Goal: Task Accomplishment & Management: Use online tool/utility

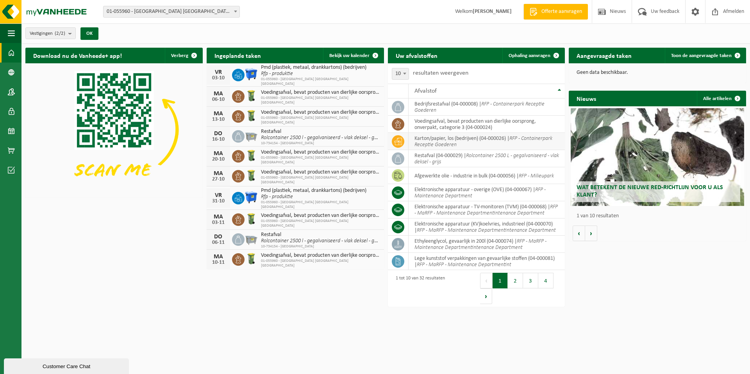
click at [529, 53] on span "Ophaling aanvragen" at bounding box center [529, 55] width 42 height 5
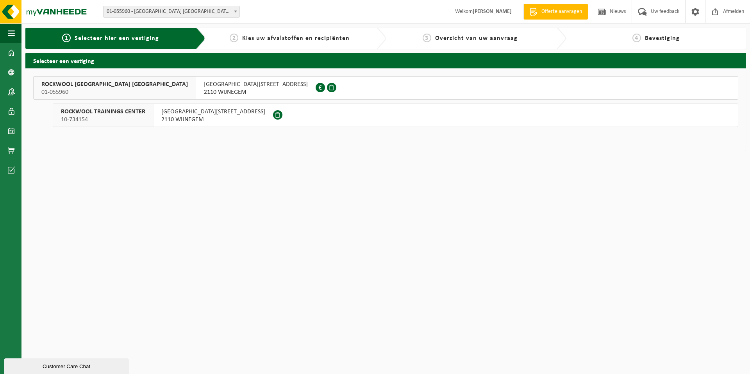
click at [52, 85] on span "ROCKWOOL [GEOGRAPHIC_DATA] [GEOGRAPHIC_DATA]" at bounding box center [114, 84] width 146 height 8
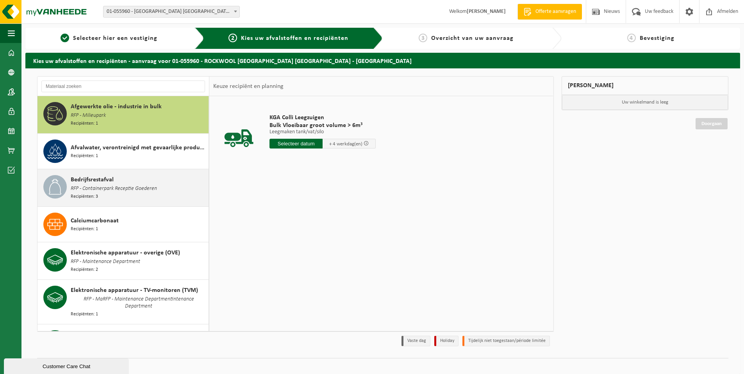
click at [109, 187] on span "RFP - Containerpark Receptie Goederen" at bounding box center [114, 188] width 86 height 9
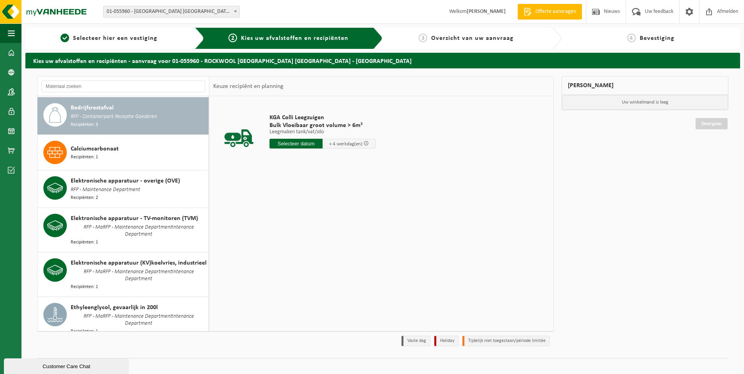
scroll to position [72, 0]
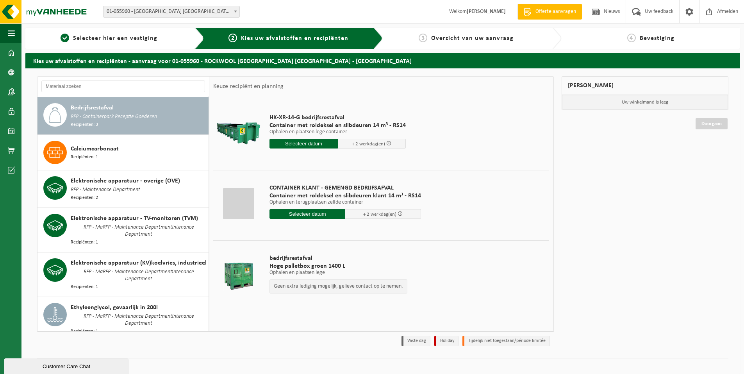
click at [303, 143] on input "text" at bounding box center [303, 144] width 68 height 10
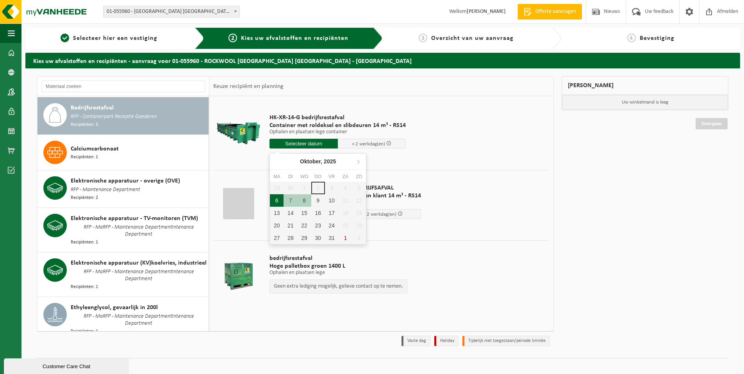
click at [276, 201] on div "6" at bounding box center [277, 200] width 14 height 12
type input "Van 2025-10-06"
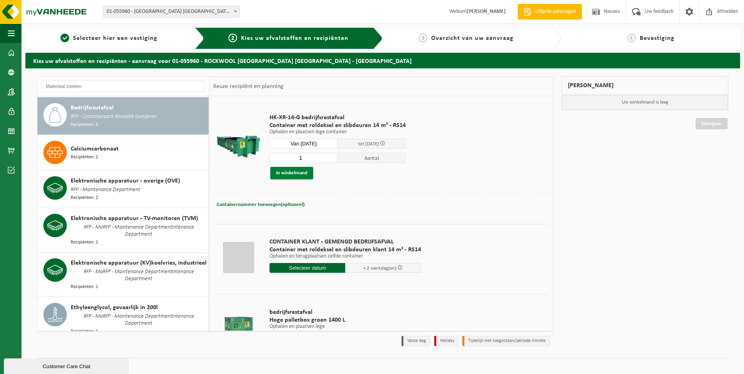
click at [292, 174] on button "In winkelmand" at bounding box center [291, 173] width 43 height 12
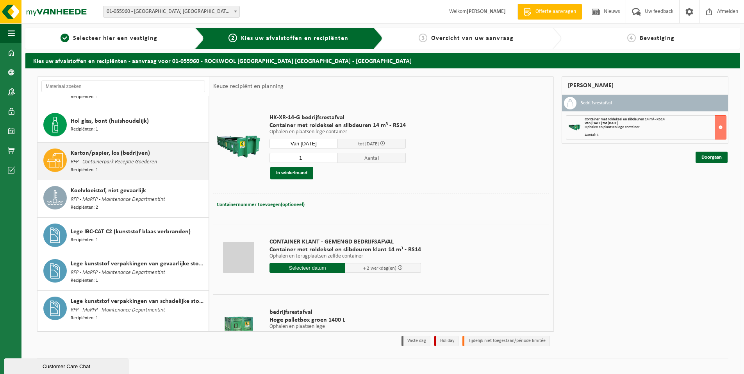
click at [92, 148] on span "Karton/papier, los (bedrijven)" at bounding box center [110, 152] width 79 height 9
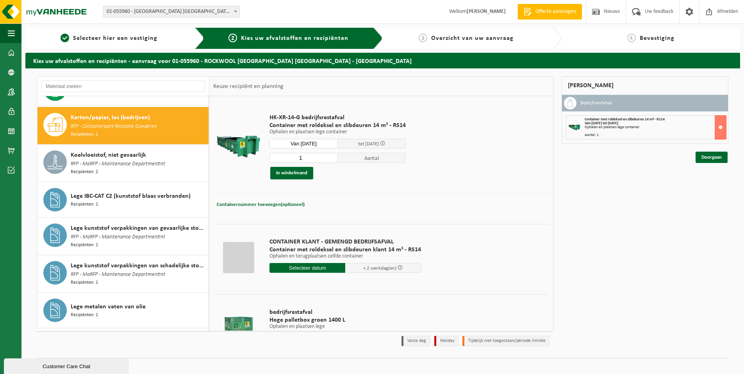
scroll to position [344, 0]
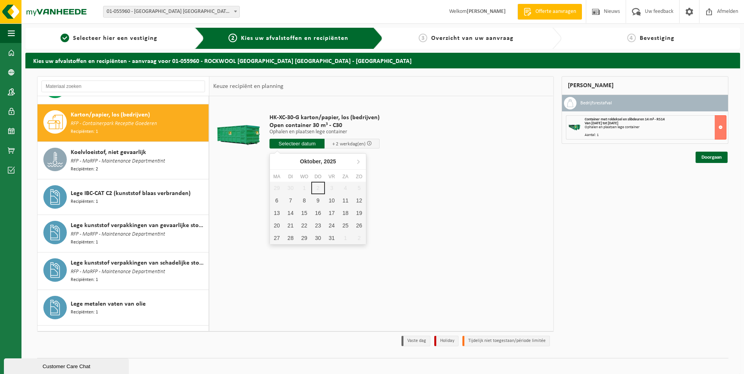
click at [306, 144] on input "text" at bounding box center [296, 144] width 55 height 10
click at [279, 202] on div "6" at bounding box center [277, 200] width 14 height 12
type input "Van 2025-10-06"
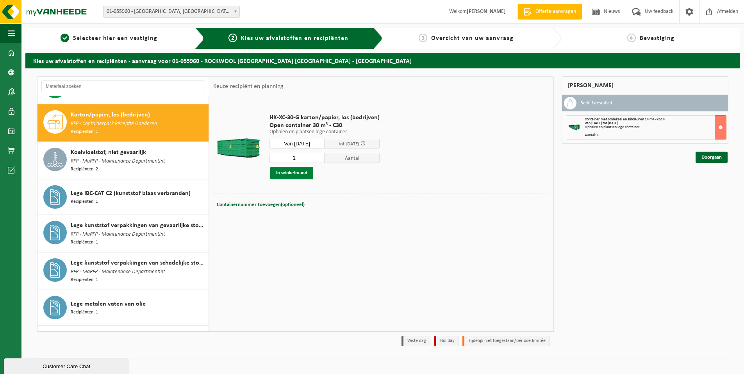
click at [293, 170] on button "In winkelmand" at bounding box center [291, 173] width 43 height 12
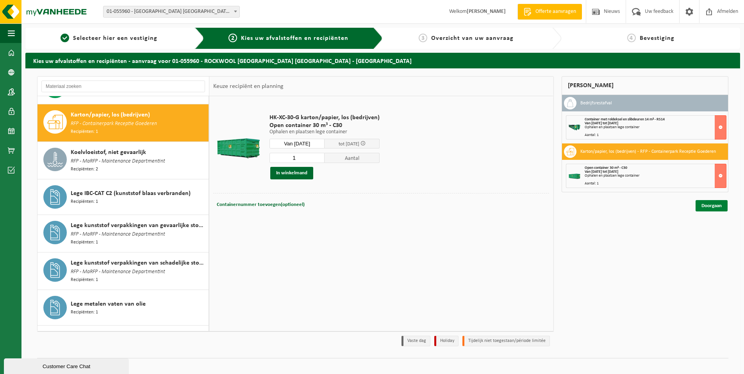
click at [716, 205] on link "Doorgaan" at bounding box center [711, 205] width 32 height 11
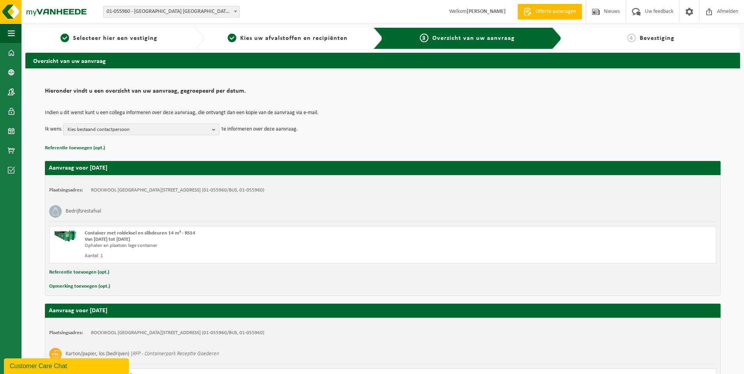
click at [214, 129] on b "button" at bounding box center [215, 129] width 7 height 11
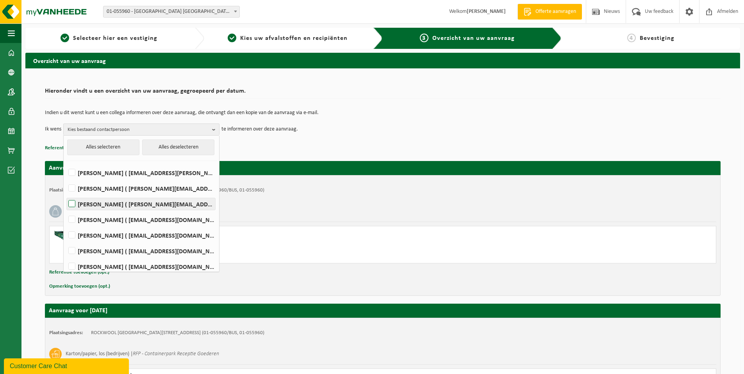
click at [73, 204] on label "Walter Daems ( walter.daems@rockfon.com )" at bounding box center [141, 204] width 148 height 12
click at [66, 194] on input "Walter Daems ( walter.daems@rockfon.com )" at bounding box center [65, 194] width 0 height 0
checkbox input "true"
click at [73, 221] on label "Bruno De Wael ( bruno.de.wael@rockfon.com )" at bounding box center [141, 220] width 148 height 12
click at [66, 210] on input "Bruno De Wael ( bruno.de.wael@rockfon.com )" at bounding box center [65, 209] width 0 height 0
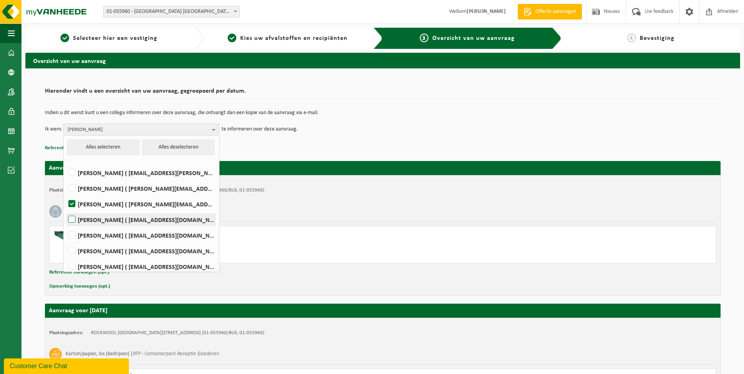
checkbox input "true"
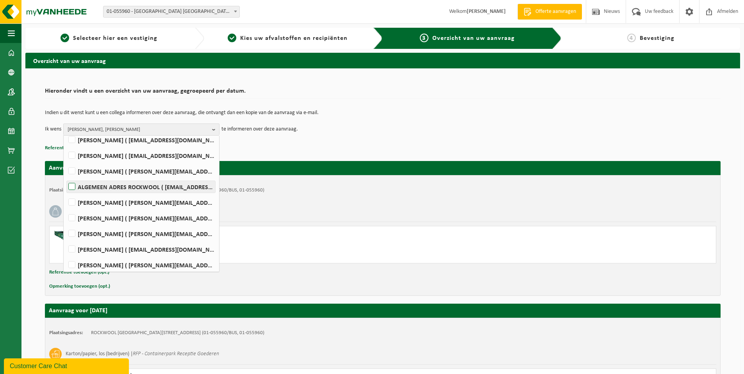
scroll to position [129, 0]
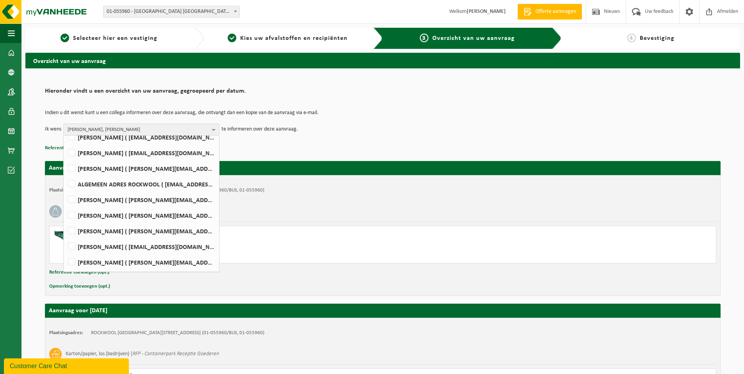
click at [411, 141] on div "Indien u dit wenst kunt u een collega informeren over deze aanvraag, die ontvan…" at bounding box center [382, 122] width 675 height 41
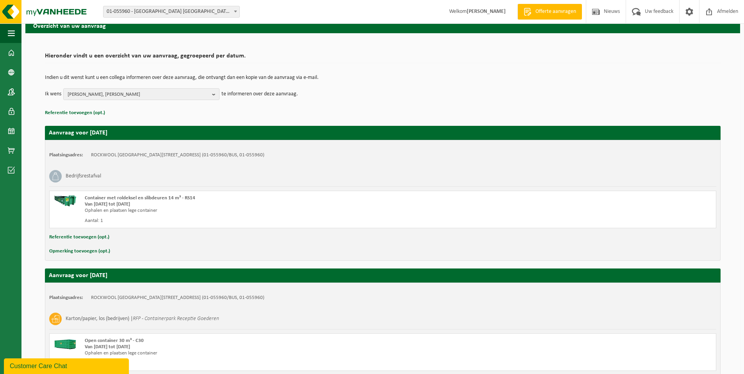
scroll to position [104, 0]
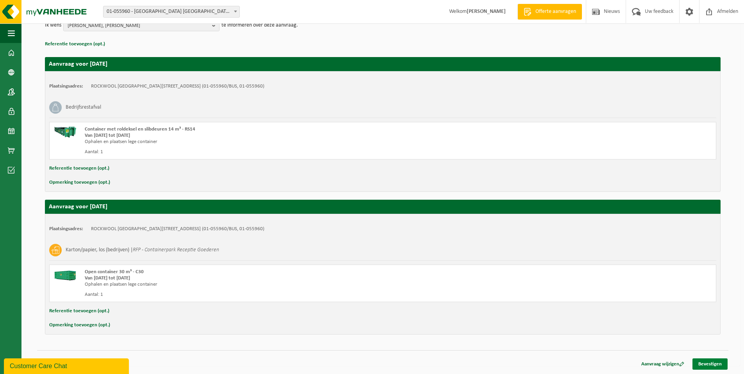
click at [712, 362] on link "Bevestigen" at bounding box center [709, 363] width 35 height 11
